Goal: Task Accomplishment & Management: Use online tool/utility

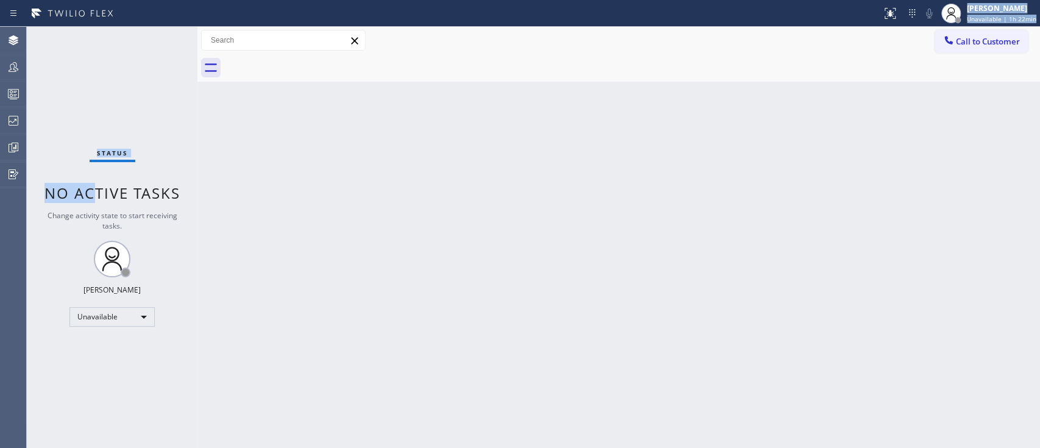
drag, startPoint x: 91, startPoint y: 186, endPoint x: 585, endPoint y: -85, distance: 563.1
click at [585, 0] on html "Status report No issues detected If you experience an issue, please download th…" at bounding box center [520, 224] width 1040 height 448
click at [10, 93] on icon at bounding box center [13, 94] width 15 height 15
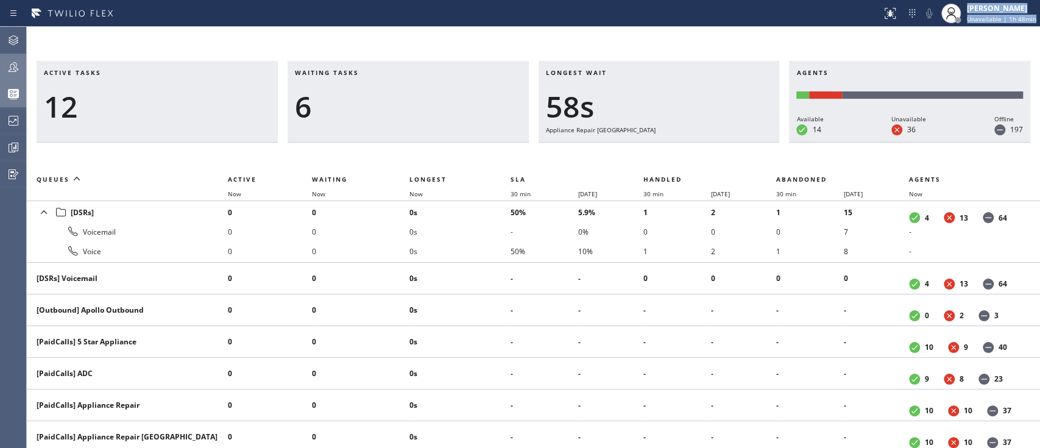
click at [13, 79] on div at bounding box center [13, 67] width 27 height 24
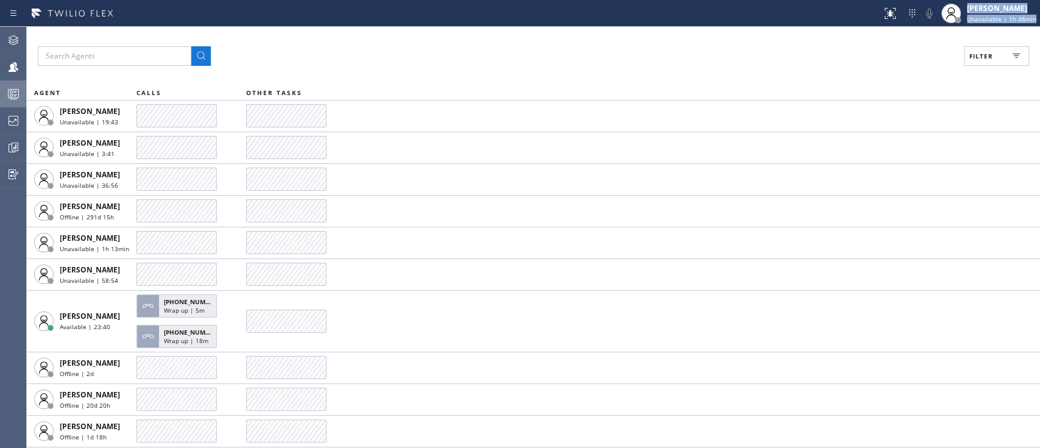
click at [985, 58] on span "Filter" at bounding box center [981, 56] width 24 height 9
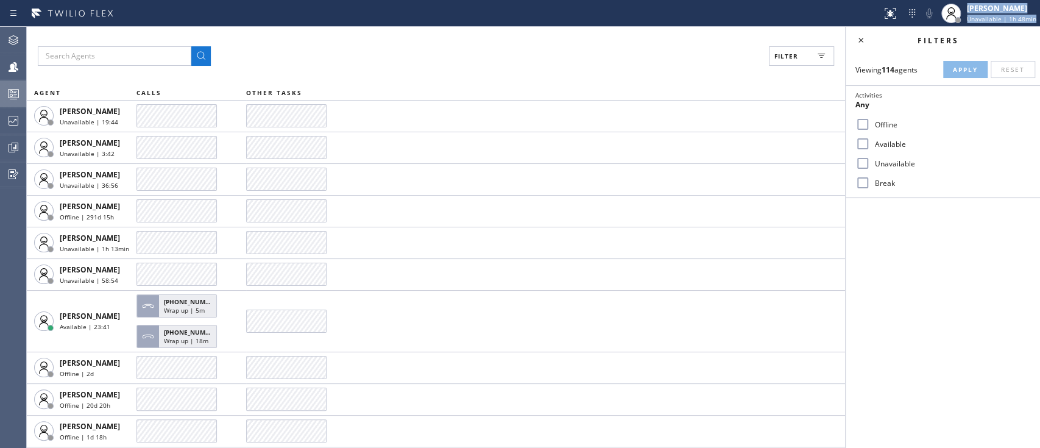
click at [892, 143] on label "Available" at bounding box center [950, 144] width 160 height 10
click at [870, 143] on input "Available" at bounding box center [862, 143] width 15 height 15
checkbox input "true"
click at [969, 62] on button "Apply" at bounding box center [965, 69] width 44 height 17
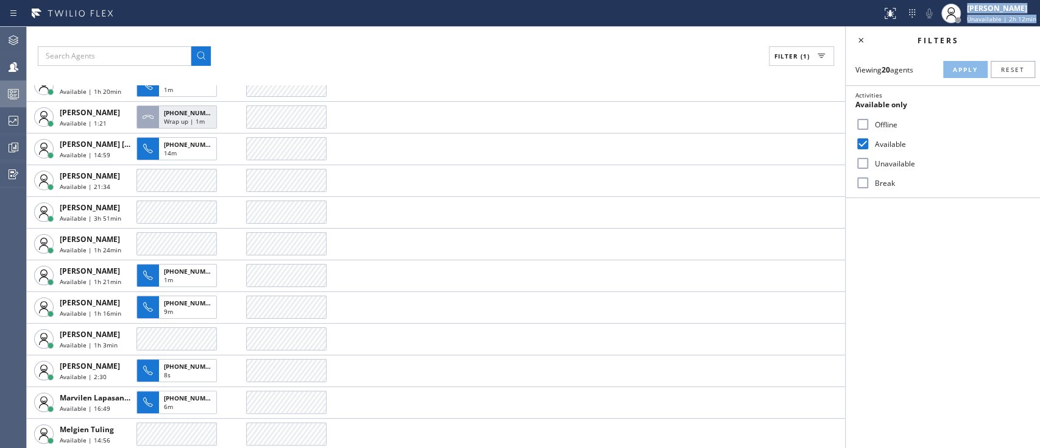
scroll to position [127, 0]
click at [5, 41] on div at bounding box center [13, 40] width 27 height 15
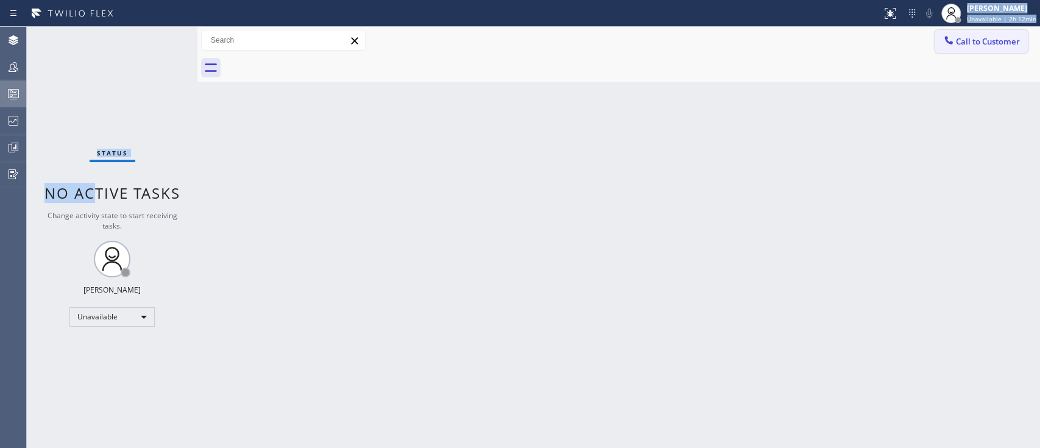
click at [971, 46] on button "Call to Customer" at bounding box center [981, 41] width 93 height 23
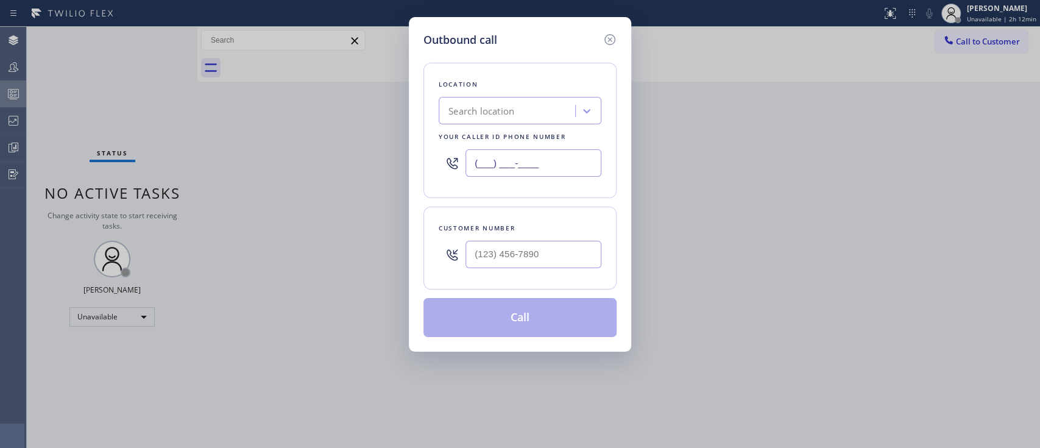
click at [540, 162] on input "(___) ___-____" at bounding box center [533, 162] width 136 height 27
paste input "408) 317-9997"
type input "[PHONE_NUMBER]"
click at [574, 207] on div "Customer number" at bounding box center [519, 248] width 193 height 83
